Goal: Information Seeking & Learning: Learn about a topic

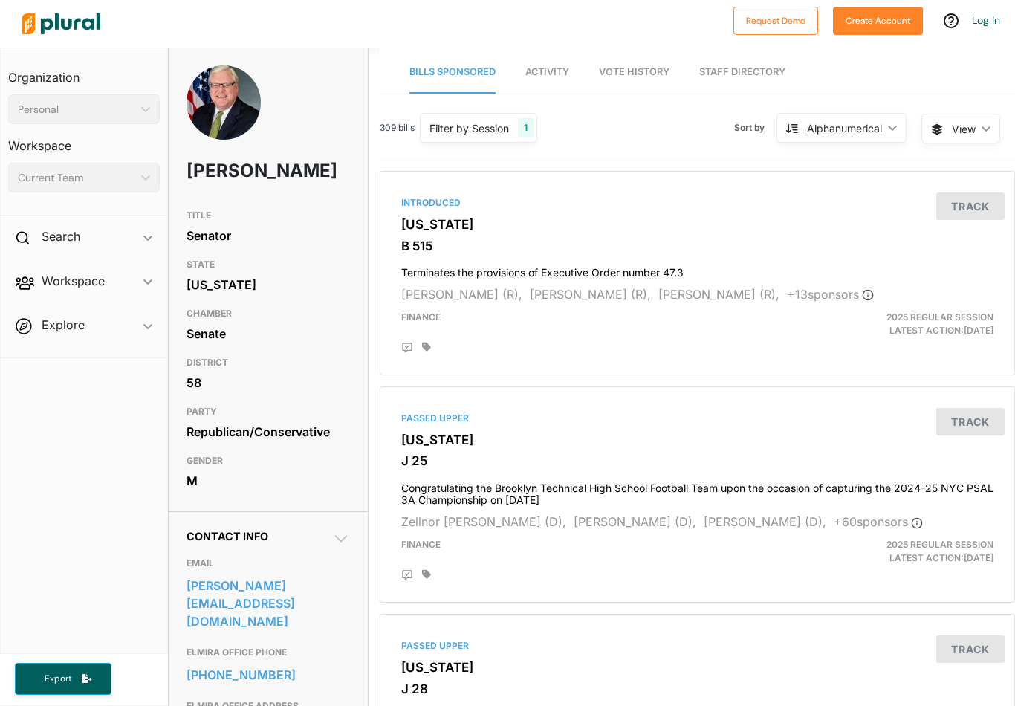
click at [636, 66] on span "Vote History" at bounding box center [634, 71] width 71 height 11
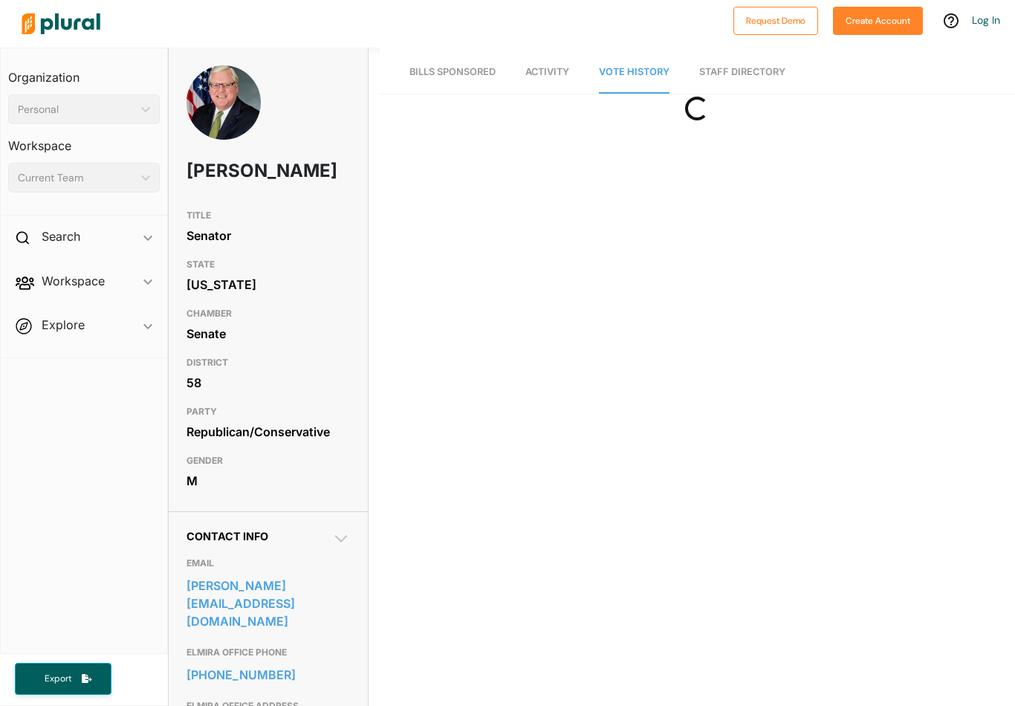
click at [764, 72] on link "Staff Directory" at bounding box center [742, 72] width 86 height 42
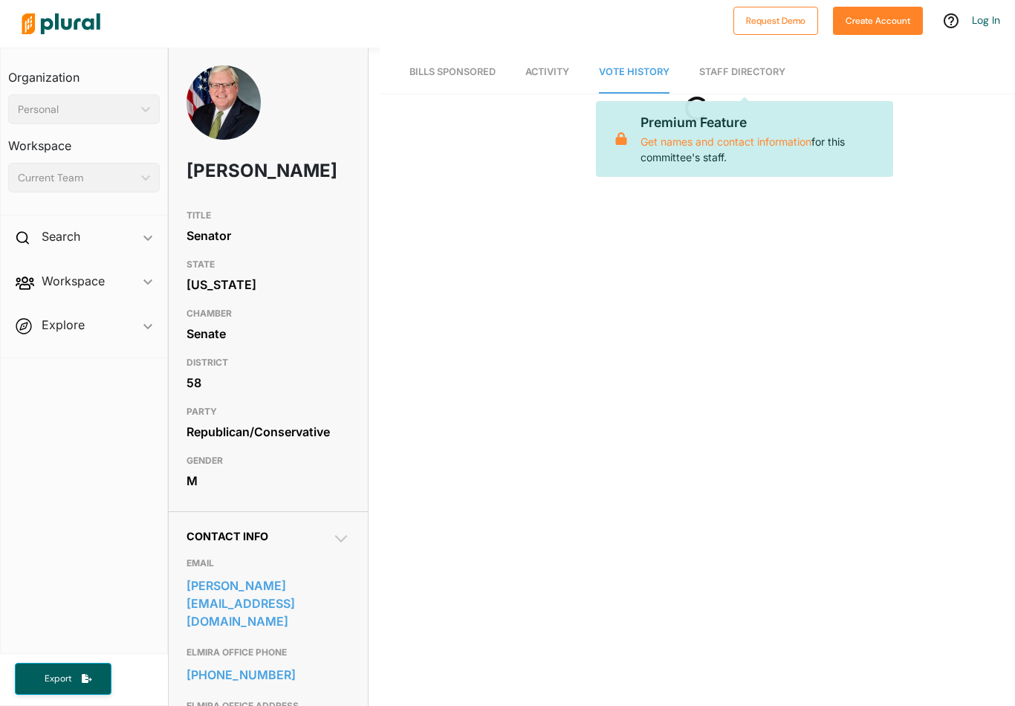
click at [464, 76] on span "Bills Sponsored" at bounding box center [452, 71] width 86 height 11
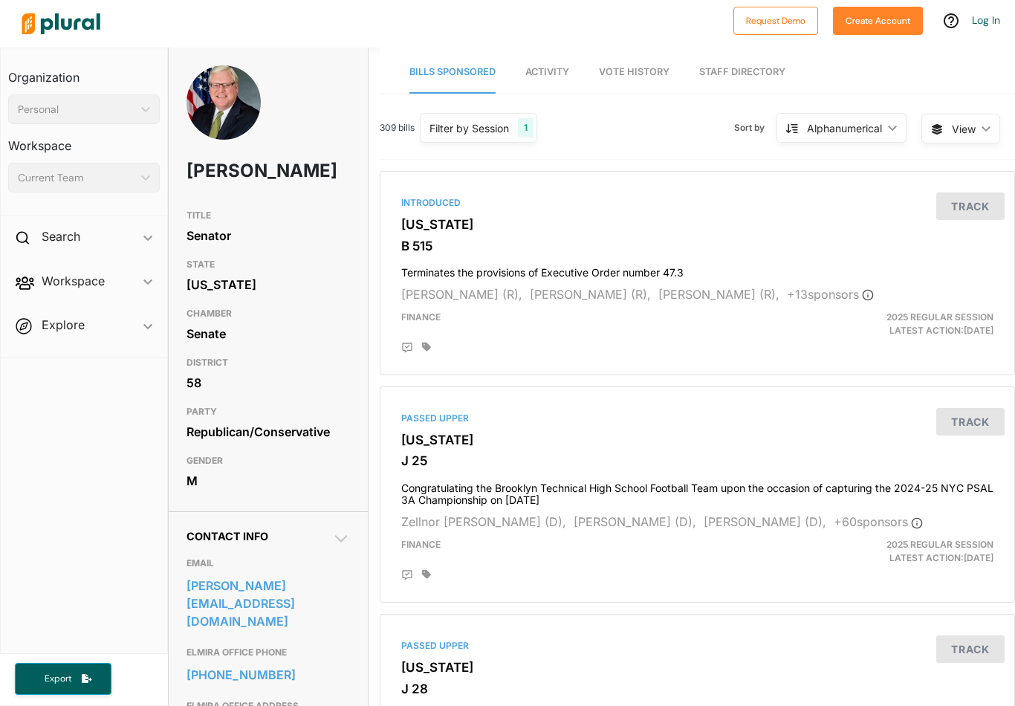
click at [767, 68] on link "Staff Directory" at bounding box center [742, 72] width 86 height 42
